Goal: Task Accomplishment & Management: Manage account settings

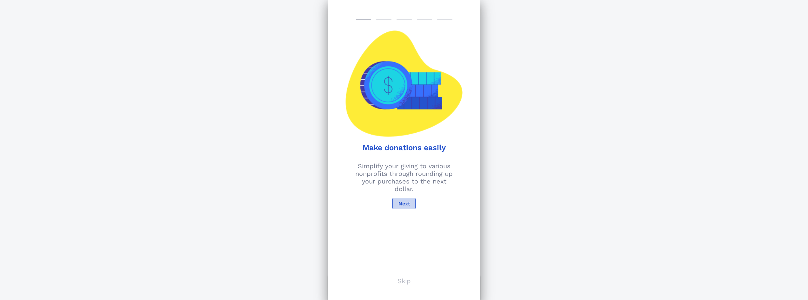
click at [406, 204] on span "Next" at bounding box center [404, 204] width 12 height 6
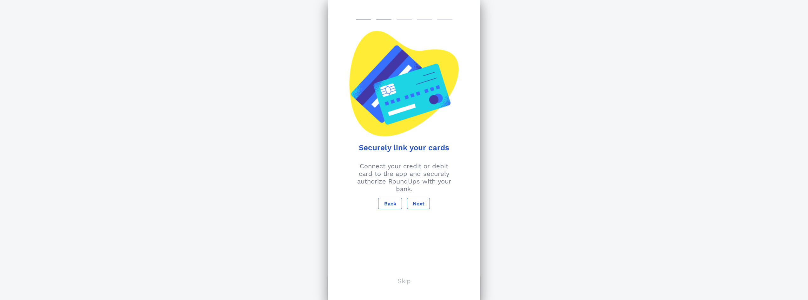
click at [406, 279] on p "Skip" at bounding box center [404, 281] width 13 height 8
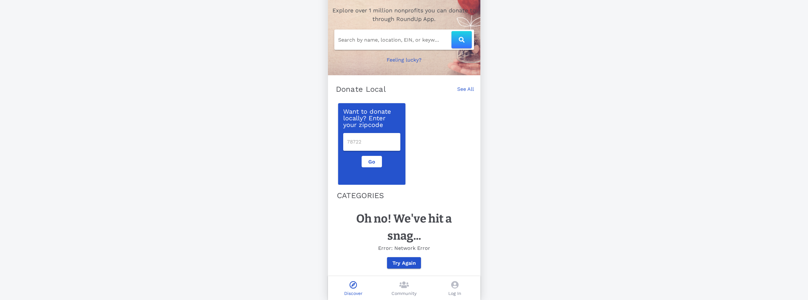
scroll to position [39, 0]
click at [451, 284] on icon at bounding box center [454, 285] width 7 height 8
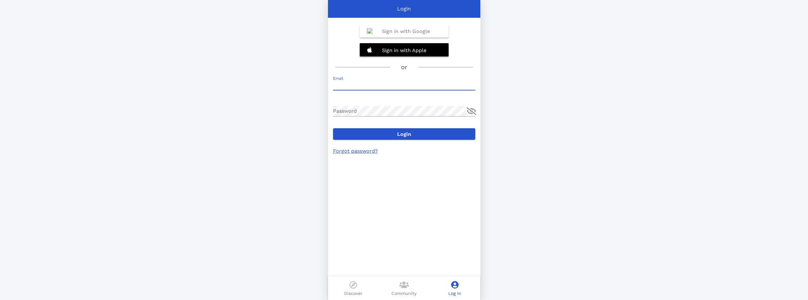
click at [365, 85] on input "Email" at bounding box center [404, 85] width 142 height 10
type input "[EMAIL_ADDRESS][DOMAIN_NAME]"
click at [333, 128] on button "Login" at bounding box center [404, 133] width 142 height 11
click at [412, 32] on b "Sign in with Google" at bounding box center [406, 31] width 48 height 6
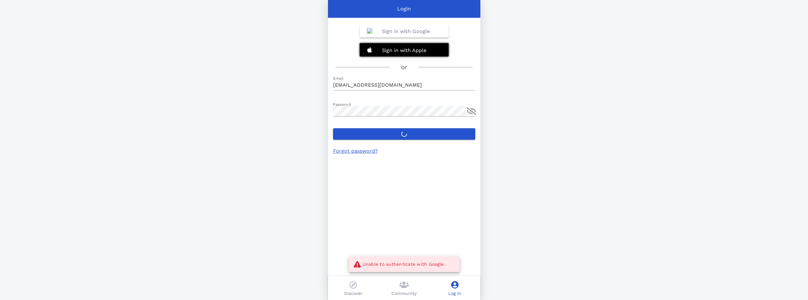
click at [416, 48] on b "Sign in with Apple" at bounding box center [404, 50] width 44 height 6
click at [654, 199] on div "Login Sign in with Google Sign in with Apple or Email [EMAIL_ADDRESS][DOMAIN_NA…" at bounding box center [404, 150] width 808 height 300
click at [403, 51] on b "Sign in with Apple" at bounding box center [404, 50] width 44 height 6
